Goal: Find specific page/section

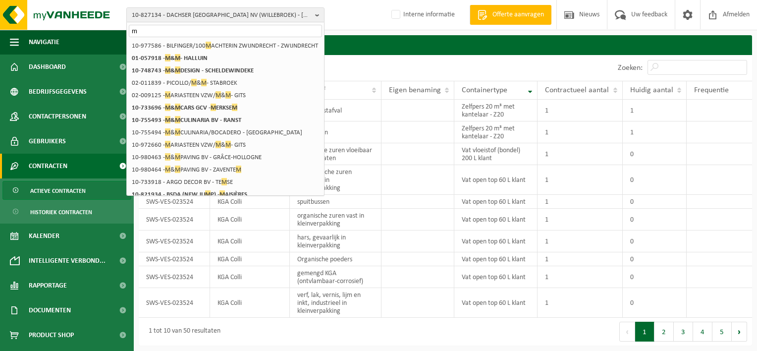
drag, startPoint x: 154, startPoint y: 28, endPoint x: -48, endPoint y: 3, distance: 203.7
click at [0, 3] on html "10-827134 - DACHSER [GEOGRAPHIC_DATA] [GEOGRAPHIC_DATA] (WILLEBROEK) - [GEOGRAP…" at bounding box center [378, 175] width 757 height 351
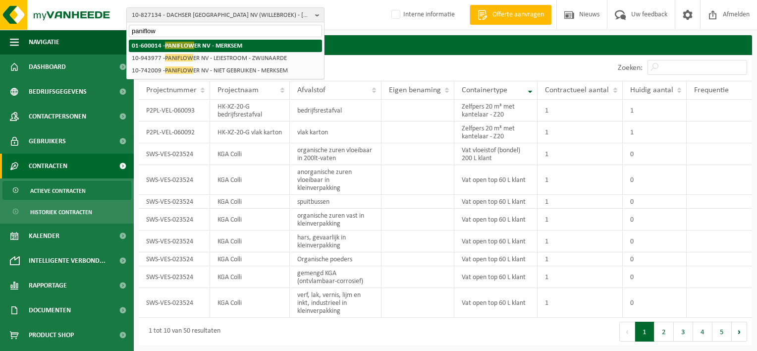
type input "paniflow"
click at [208, 44] on strong "01-600014 - PANIFLOW ER NV - MERKSEM" at bounding box center [187, 45] width 110 height 7
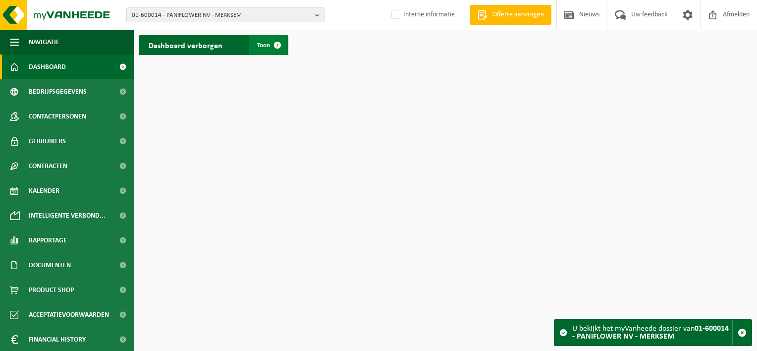
click at [274, 47] on span at bounding box center [278, 45] width 20 height 20
